Goal: Transaction & Acquisition: Purchase product/service

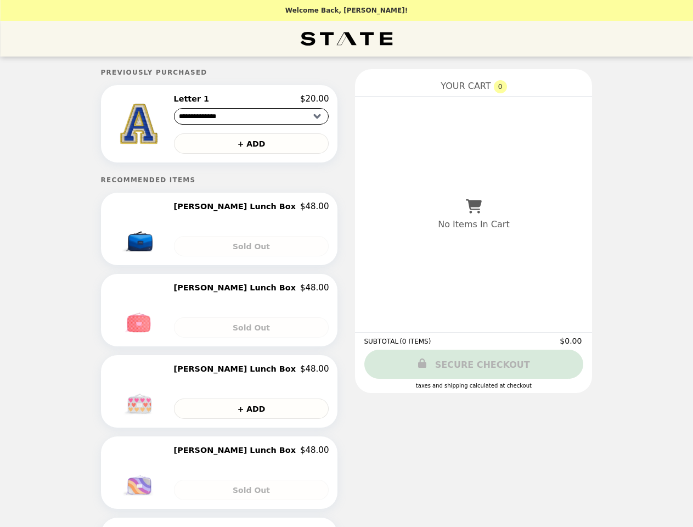
click at [170, 125] on img at bounding box center [140, 124] width 60 height 60
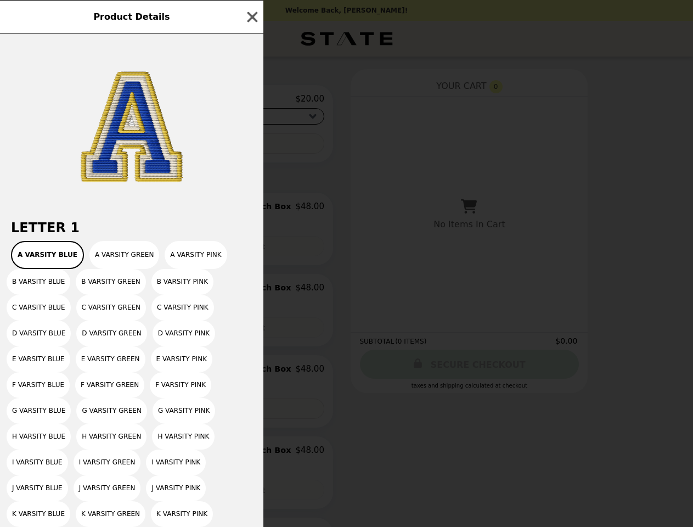
click at [251, 100] on div "Product Details Letter 1 A Varsity Blue A Varsity Green A Varsity Pink B Varsit…" at bounding box center [346, 263] width 693 height 527
click at [251, 145] on div at bounding box center [131, 121] width 263 height 176
click at [170, 232] on h2 "Letter 1" at bounding box center [131, 227] width 263 height 15
click at [251, 210] on div "Letter 1 A Varsity Blue A Varsity Green A Varsity Pink B Varsity Blue B Varsity…" at bounding box center [131, 279] width 263 height 493
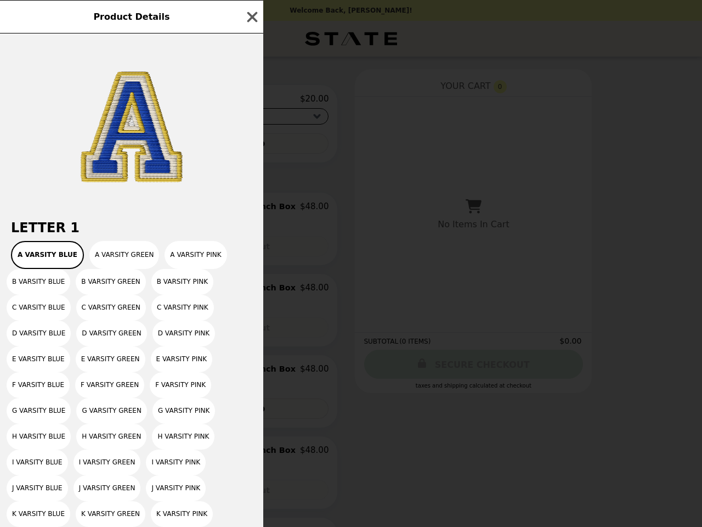
click at [170, 313] on div "Product Details Letter 1 A Varsity Blue A Varsity Green A Varsity Pink B Varsit…" at bounding box center [351, 263] width 702 height 527
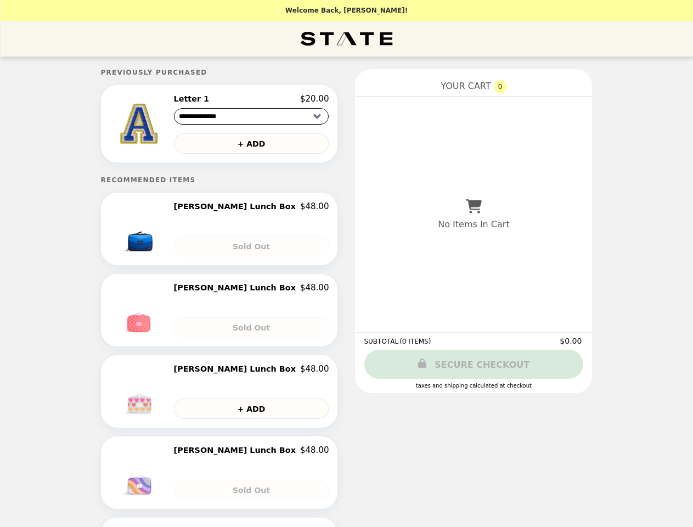
click at [251, 330] on div "Sold Out" at bounding box center [251, 322] width 155 height 29
click at [169, 395] on img at bounding box center [140, 391] width 58 height 55
